Goal: Find contact information: Find contact information

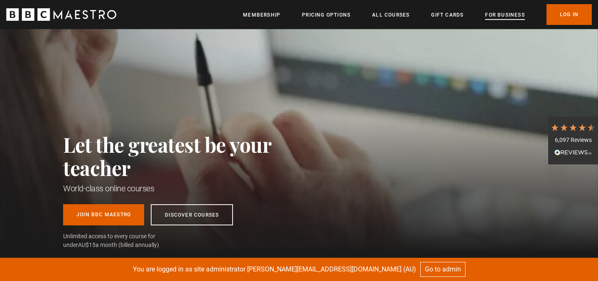
click at [493, 18] on link "For business" at bounding box center [504, 15] width 39 height 8
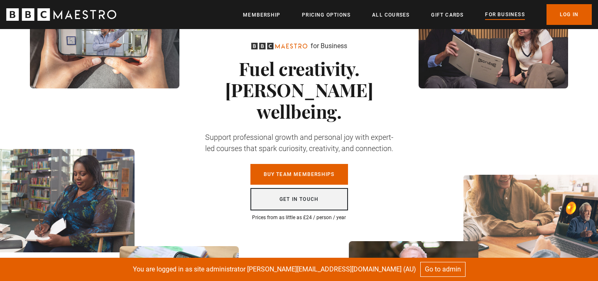
click at [311, 188] on link "Get in touch" at bounding box center [300, 199] width 98 height 22
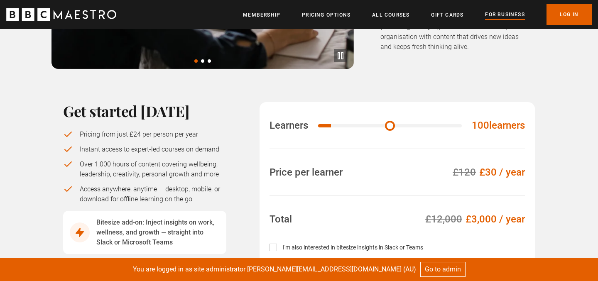
scroll to position [538, 0]
